Goal: Task Accomplishment & Management: Use online tool/utility

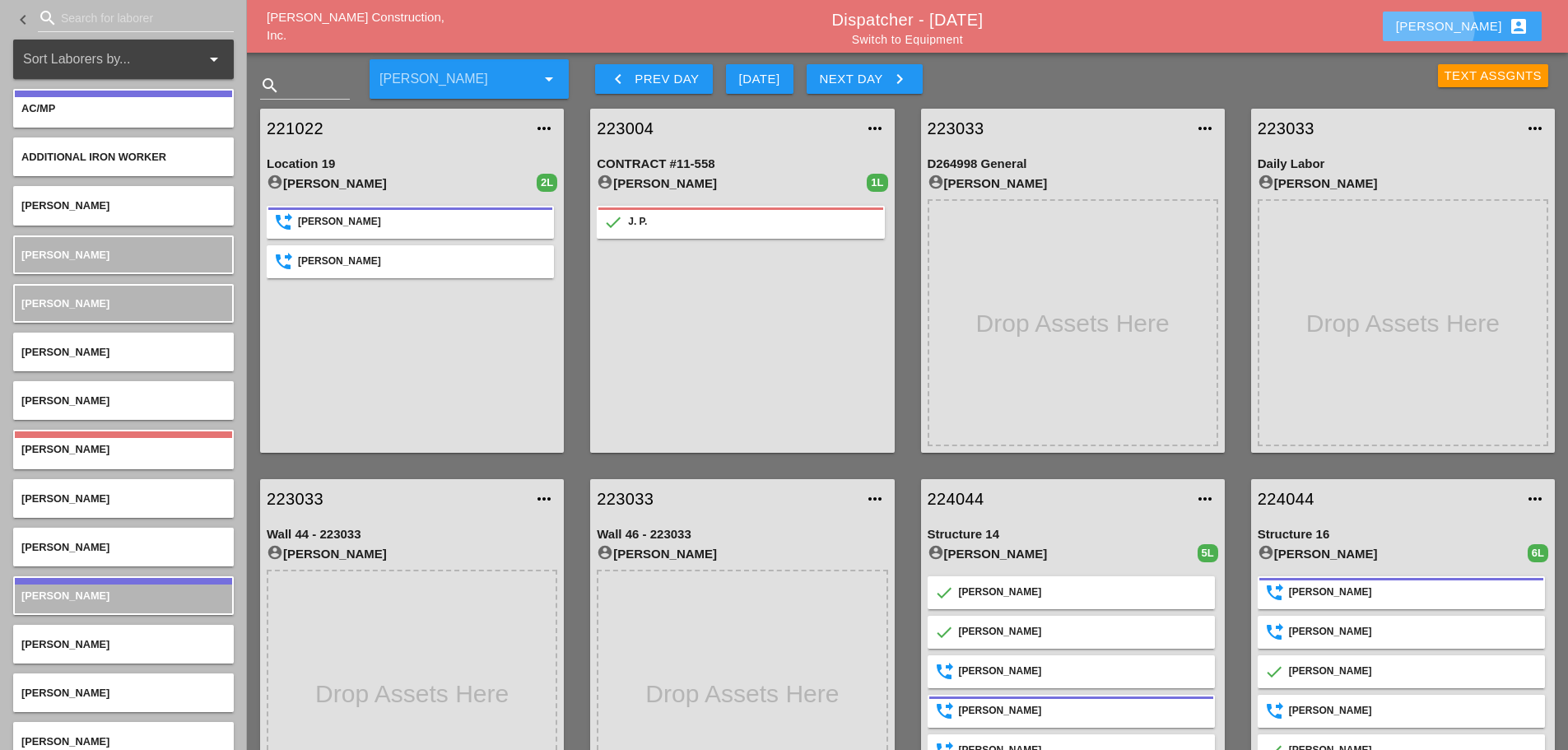
click at [1457, 20] on button "[PERSON_NAME] account_box" at bounding box center [1462, 26] width 159 height 30
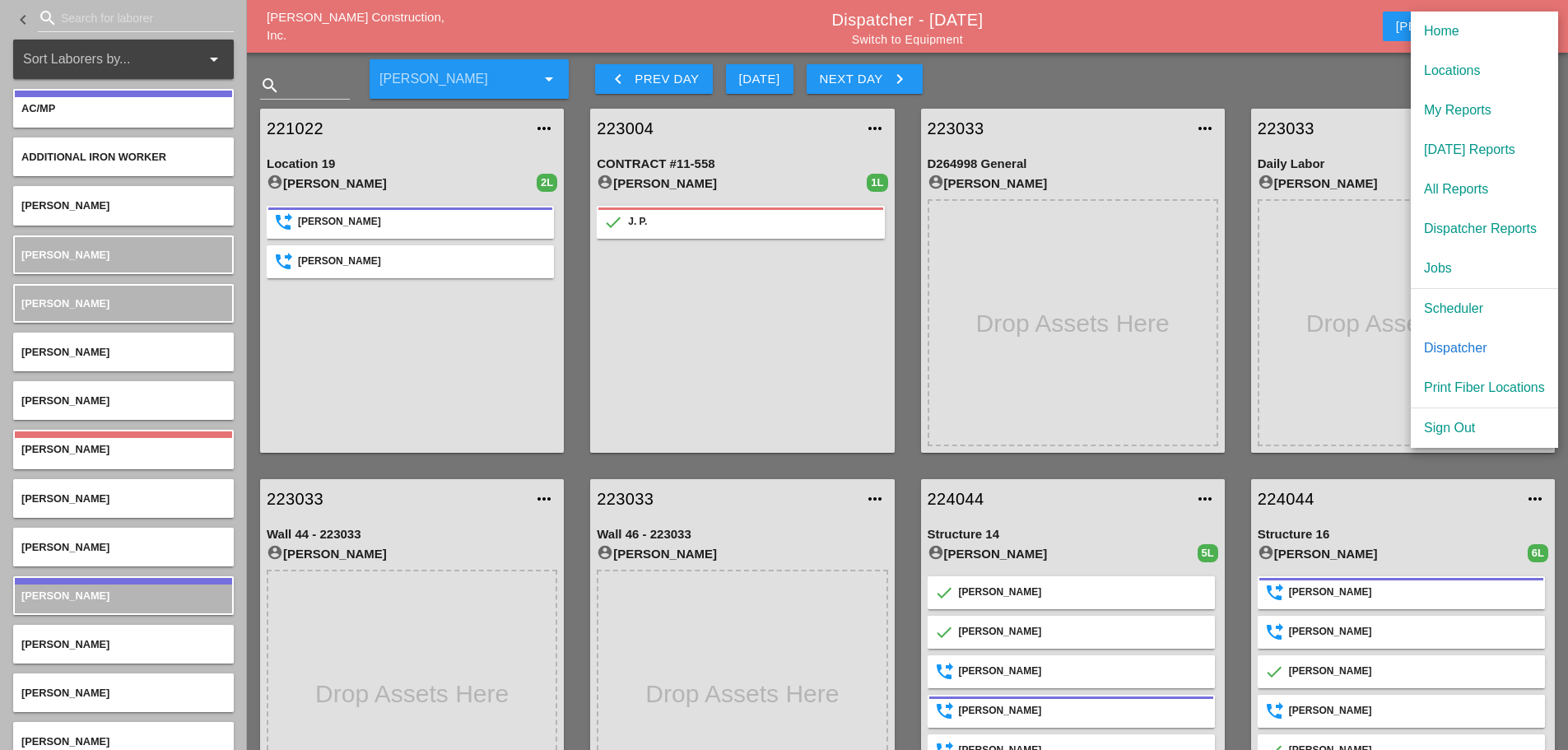
click at [1472, 345] on div "Dispatcher" at bounding box center [1484, 348] width 121 height 19
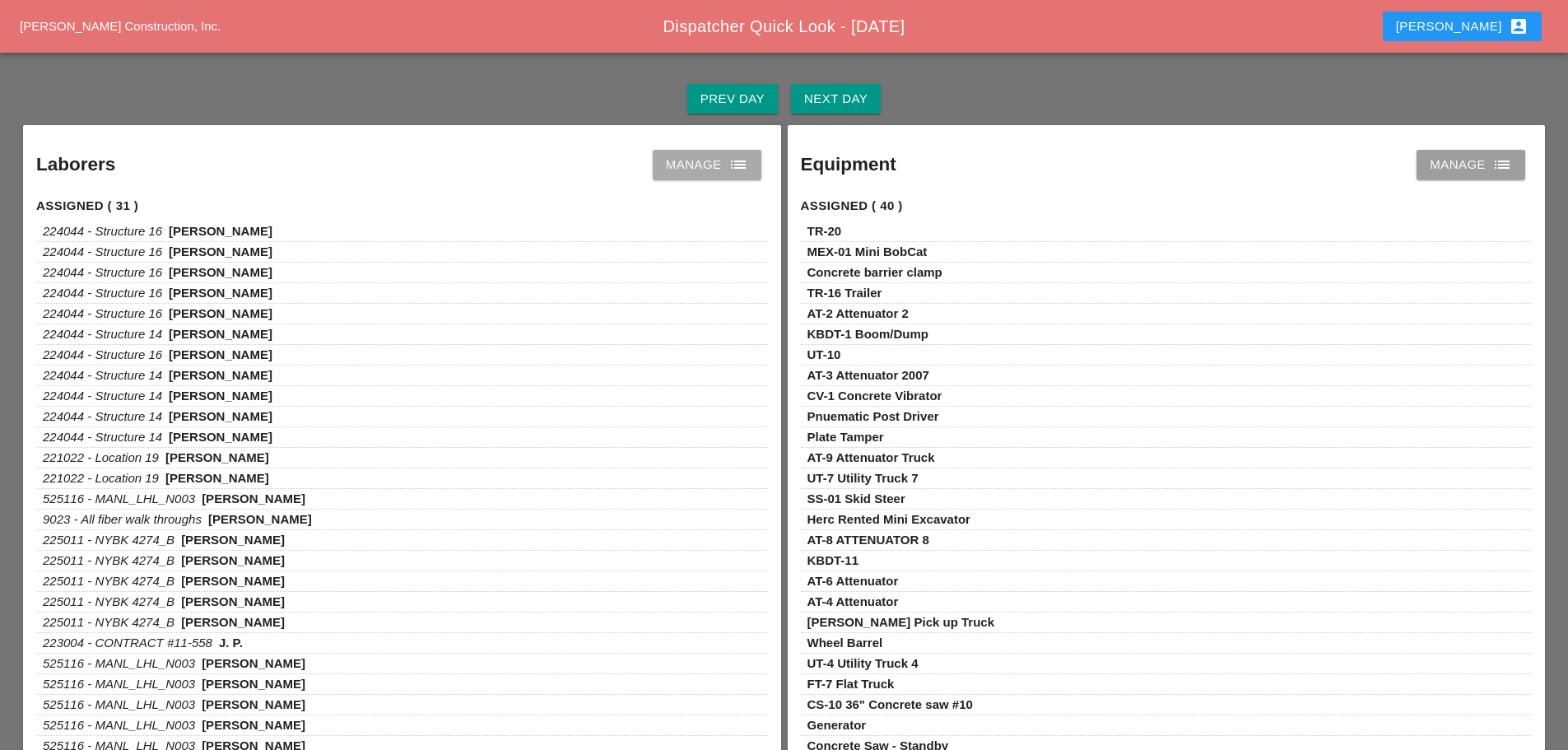
click at [751, 167] on link "Manage list" at bounding box center [707, 165] width 108 height 30
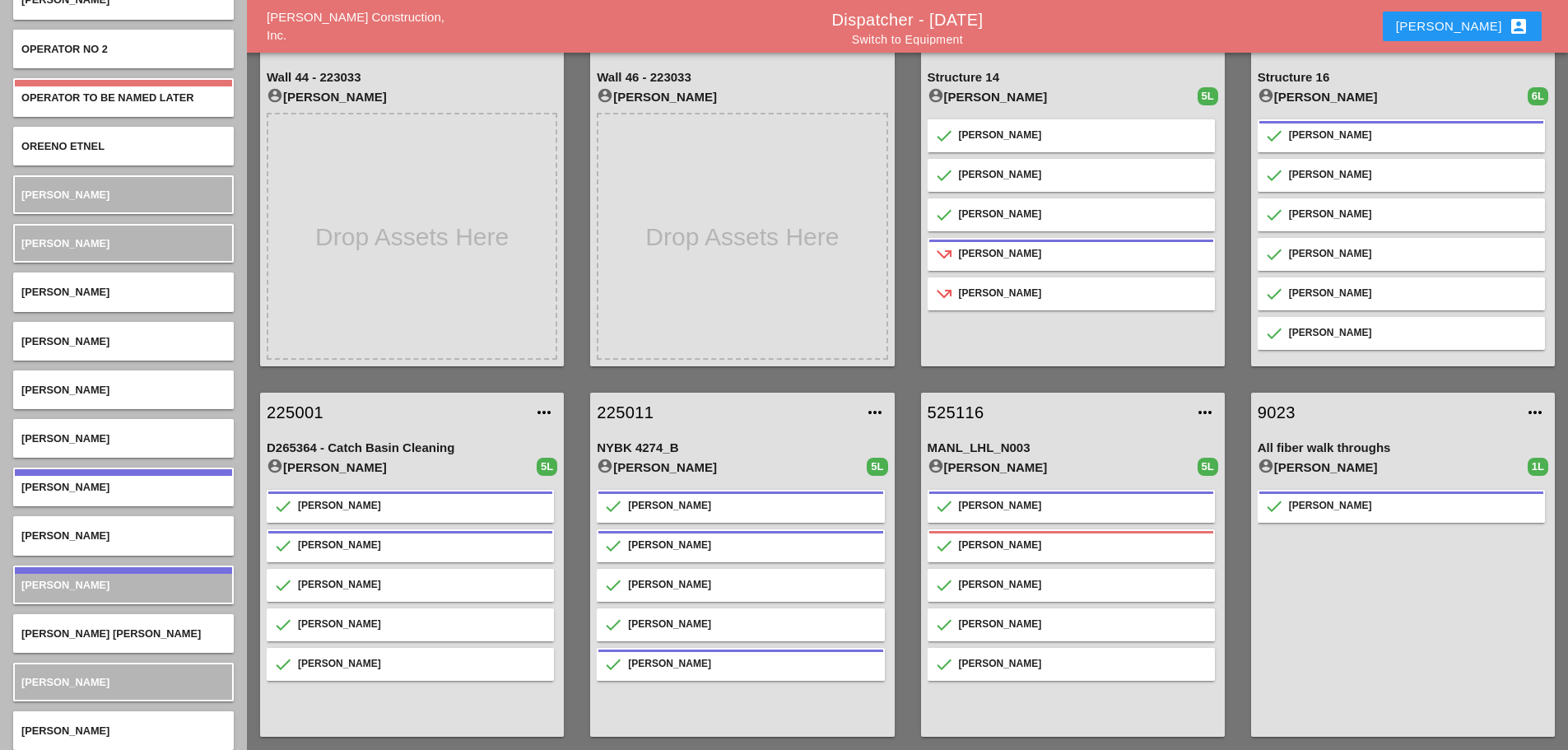
scroll to position [5006, 0]
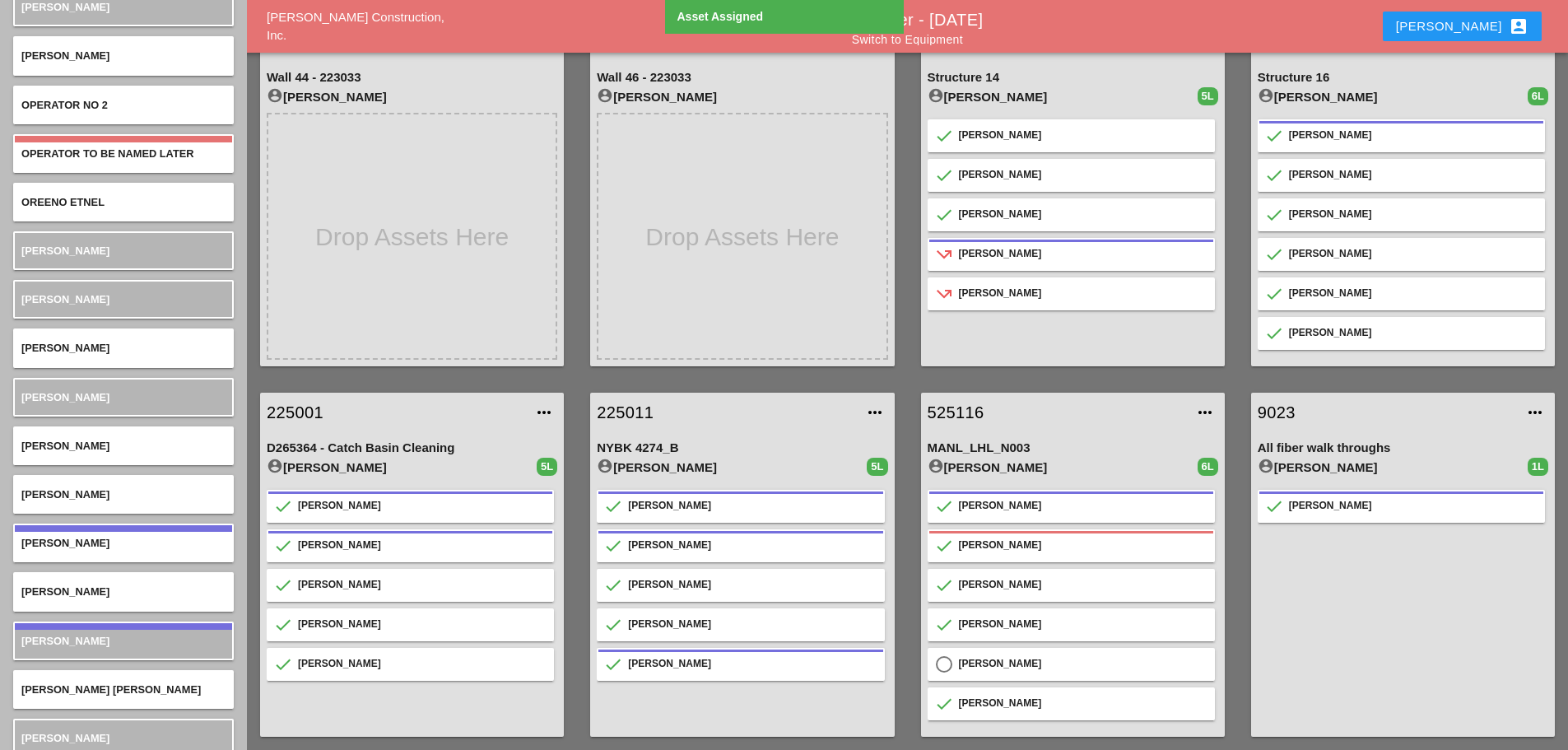
click at [966, 408] on link "525116" at bounding box center [1056, 412] width 257 height 25
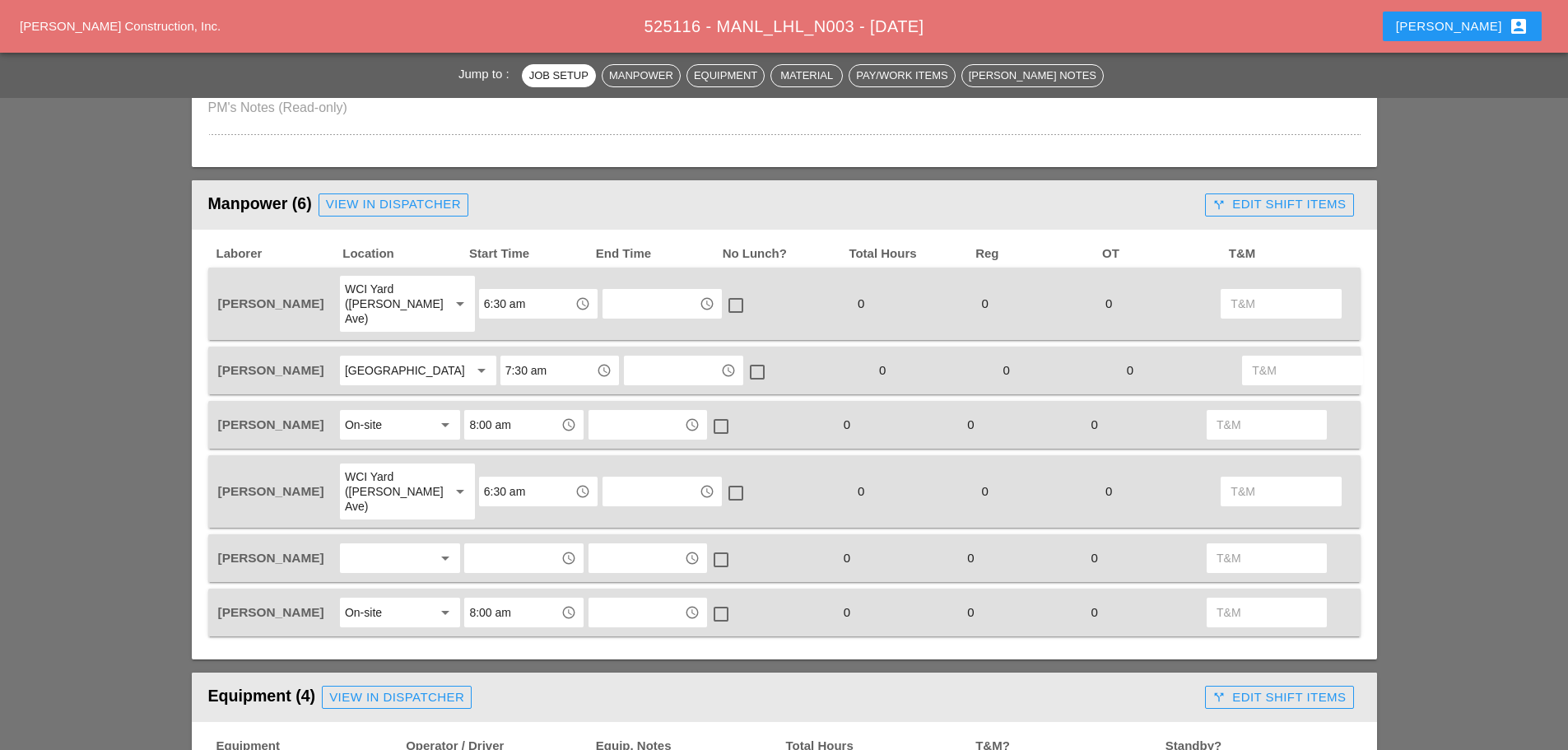
scroll to position [741, 0]
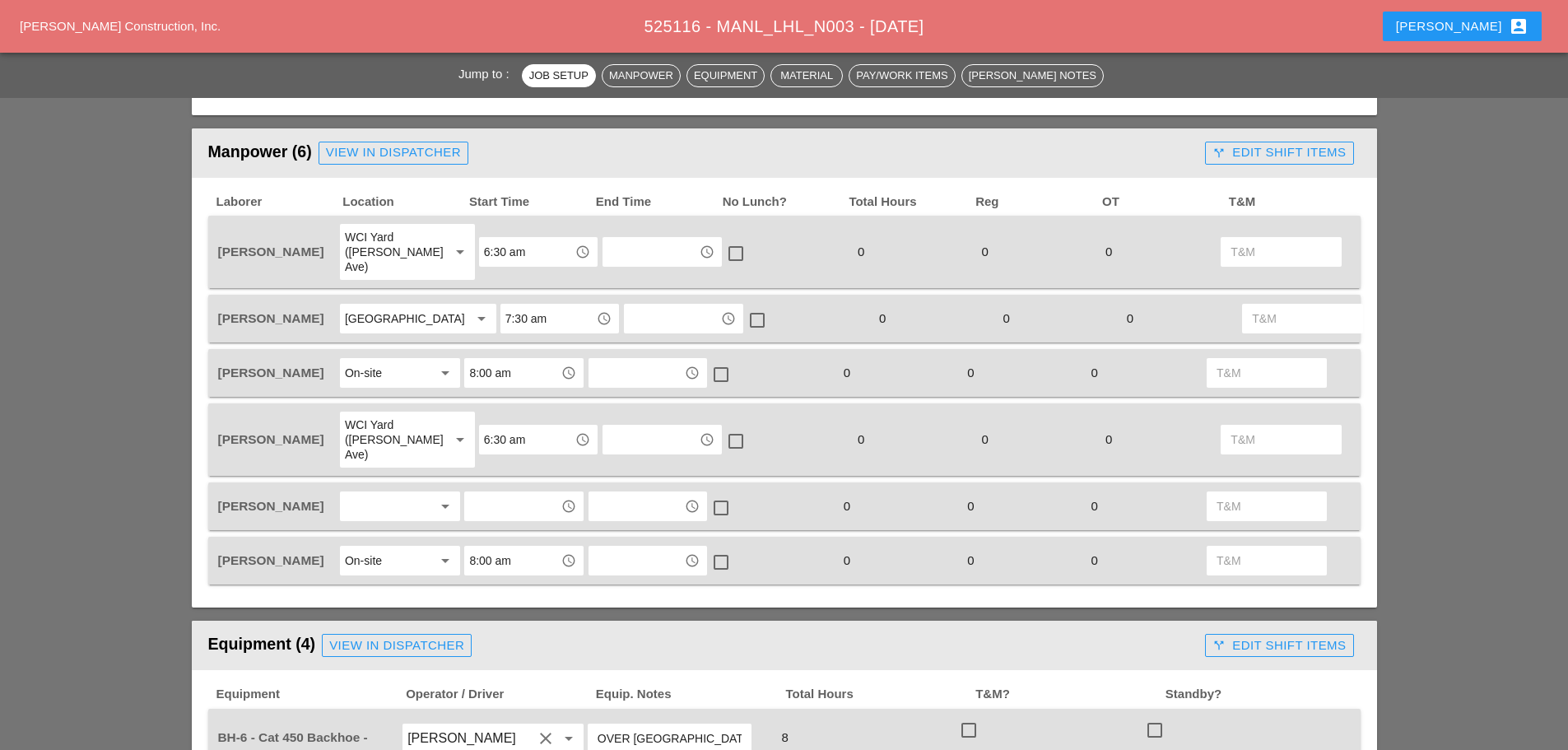
click at [391, 494] on div at bounding box center [388, 506] width 87 height 26
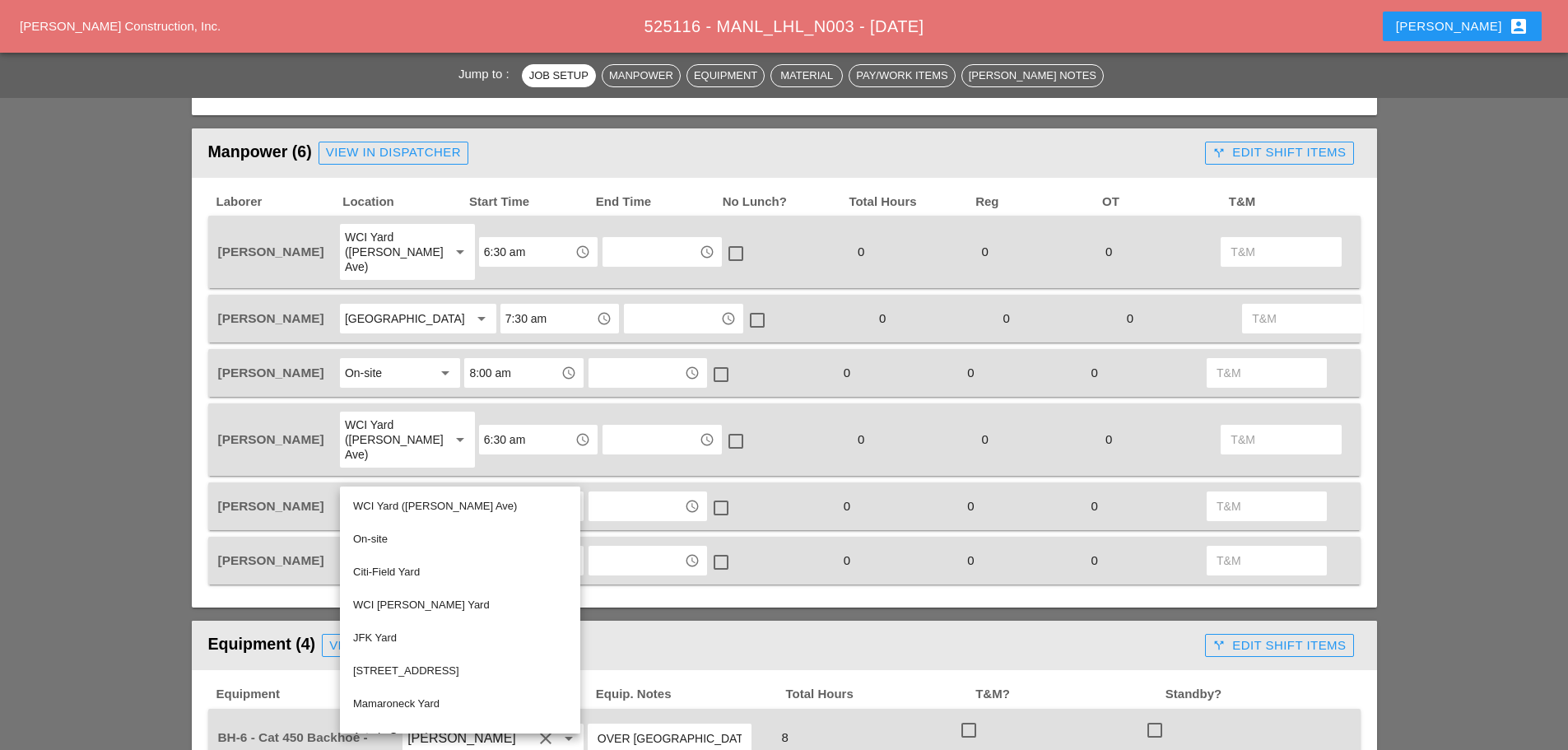
click at [372, 533] on div "On-site" at bounding box center [459, 539] width 214 height 19
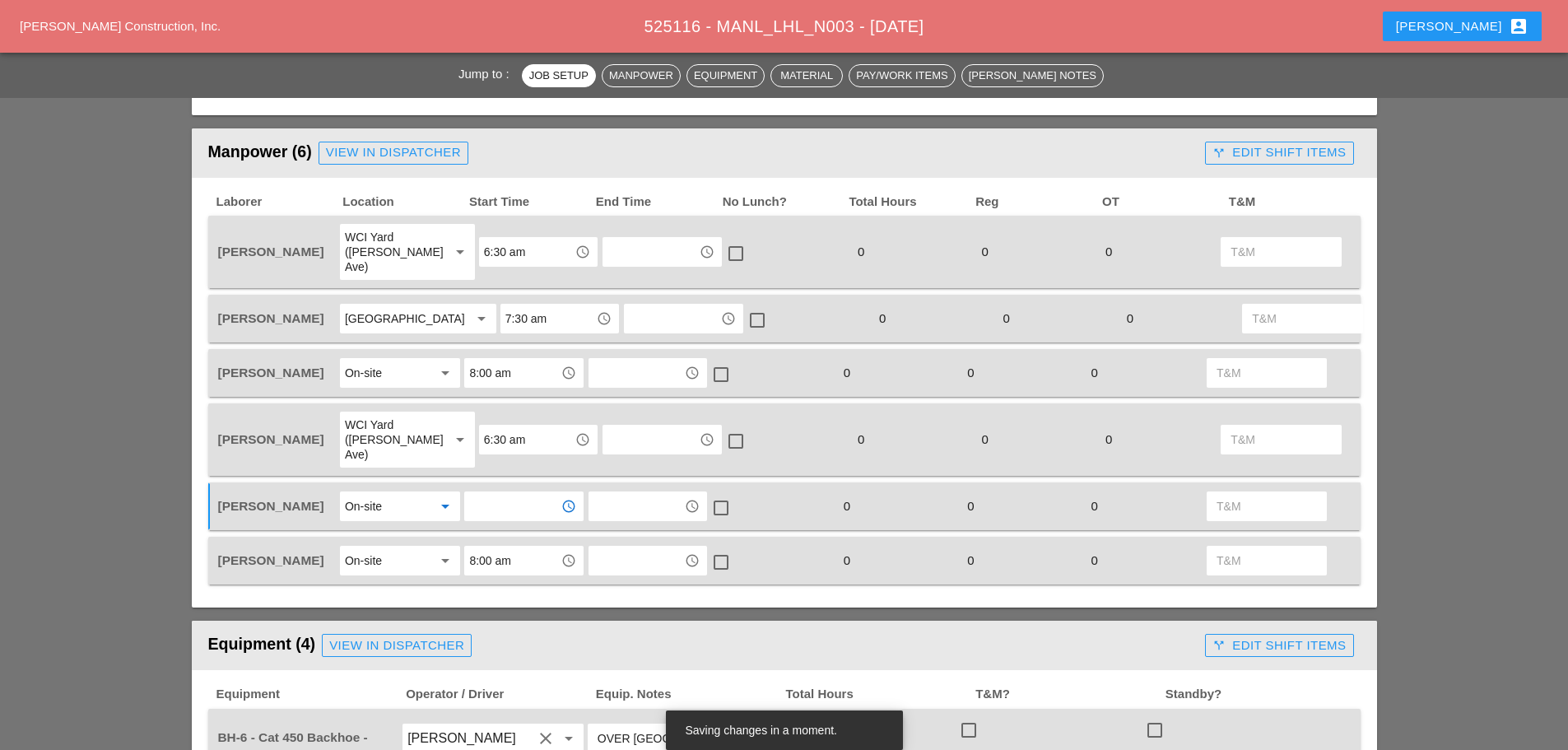
click at [517, 506] on input "text" at bounding box center [512, 506] width 85 height 26
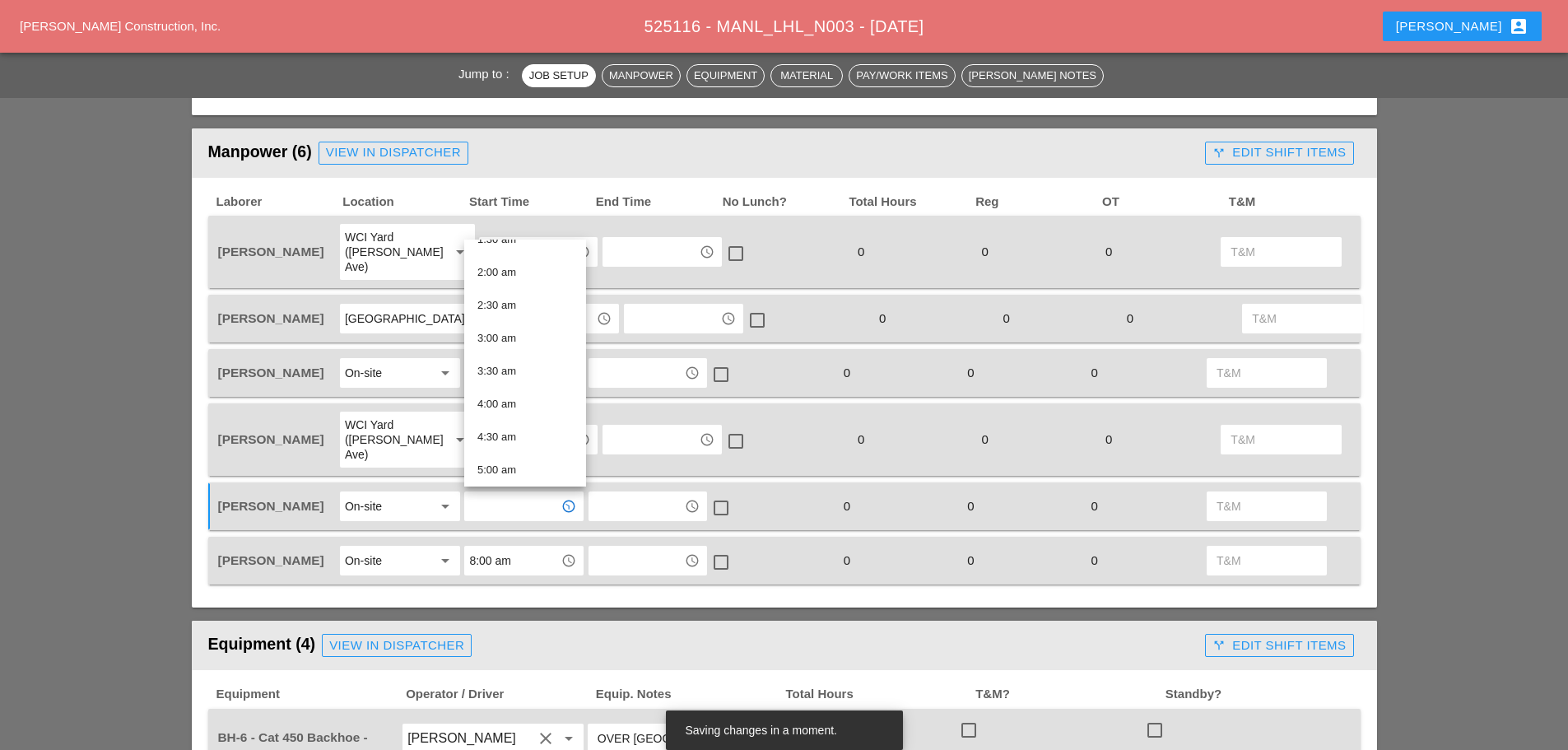
scroll to position [411, 0]
click at [506, 375] on div "8:00 am" at bounding box center [524, 375] width 96 height 19
type input "8:00 am"
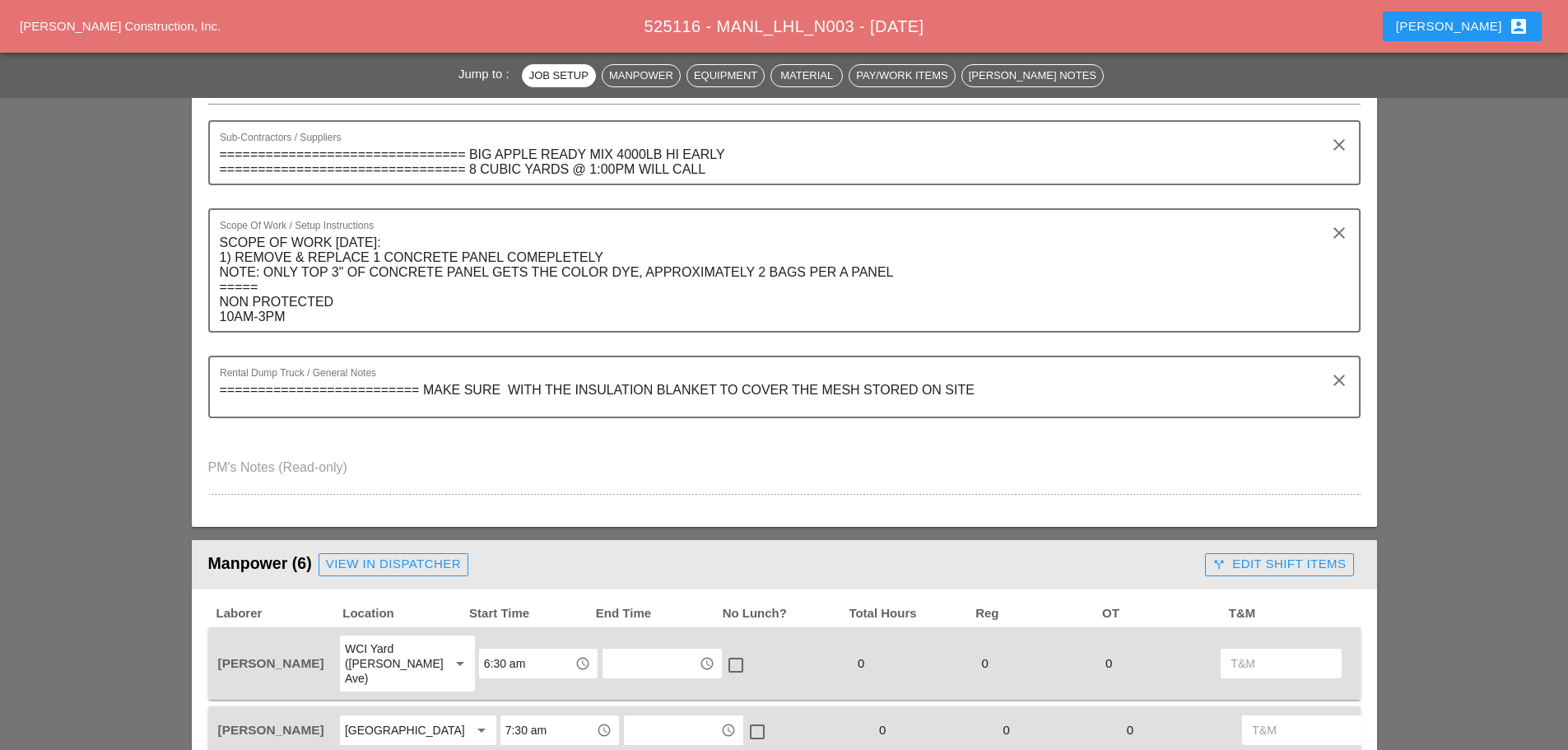
scroll to position [82, 0]
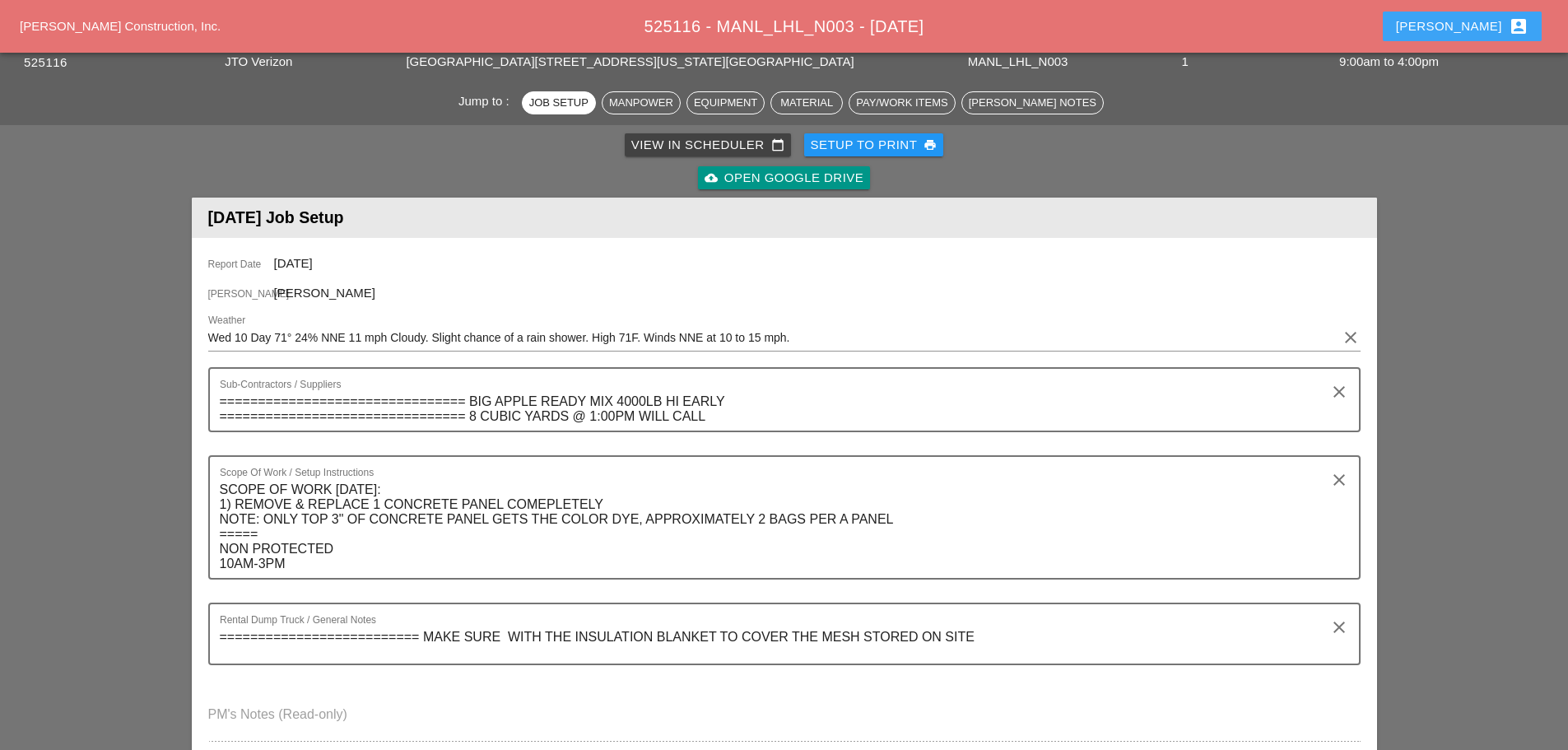
click at [1481, 25] on div "[PERSON_NAME] account_box" at bounding box center [1462, 26] width 133 height 19
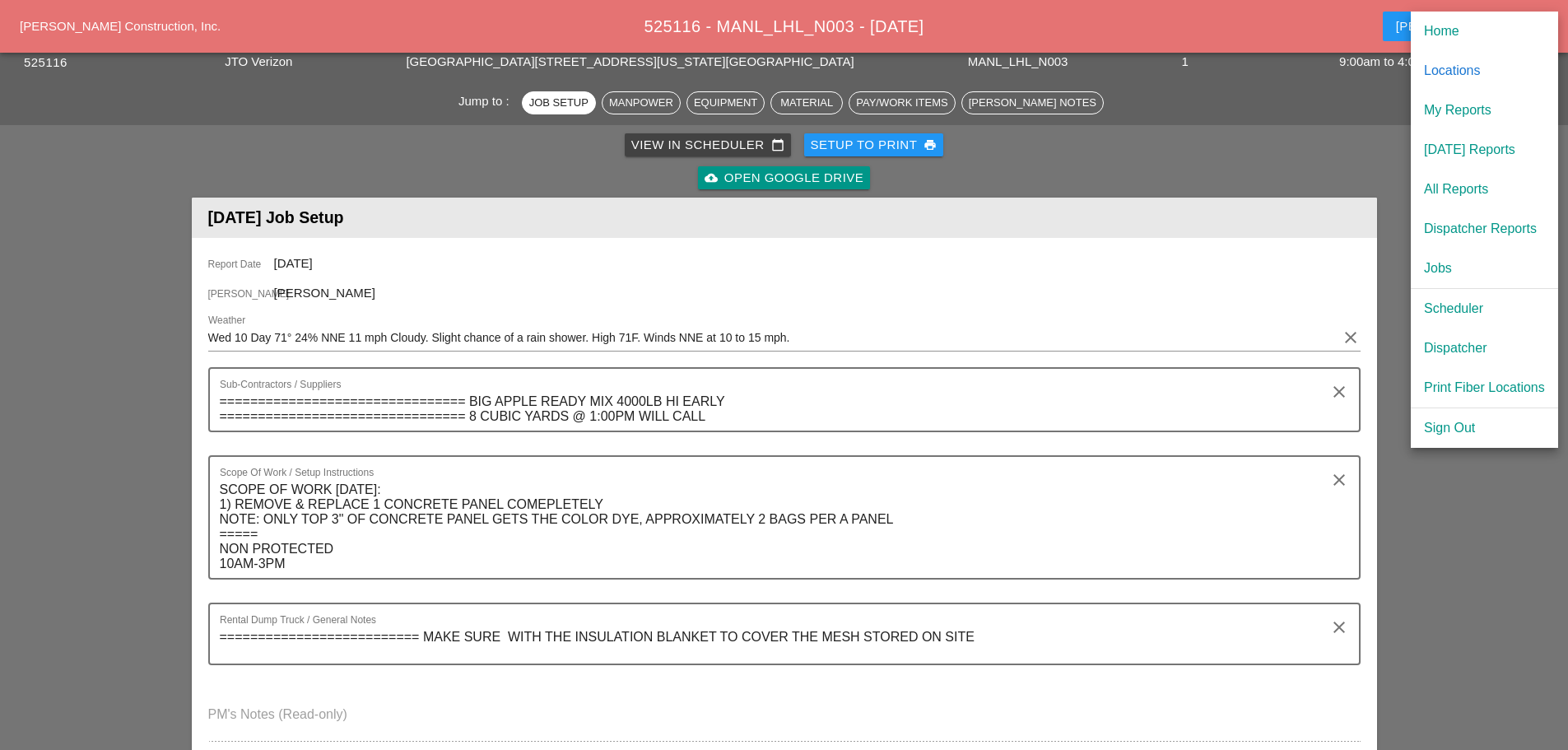
click at [1462, 306] on div "Scheduler" at bounding box center [1484, 309] width 121 height 19
